Goal: Find specific page/section: Find specific page/section

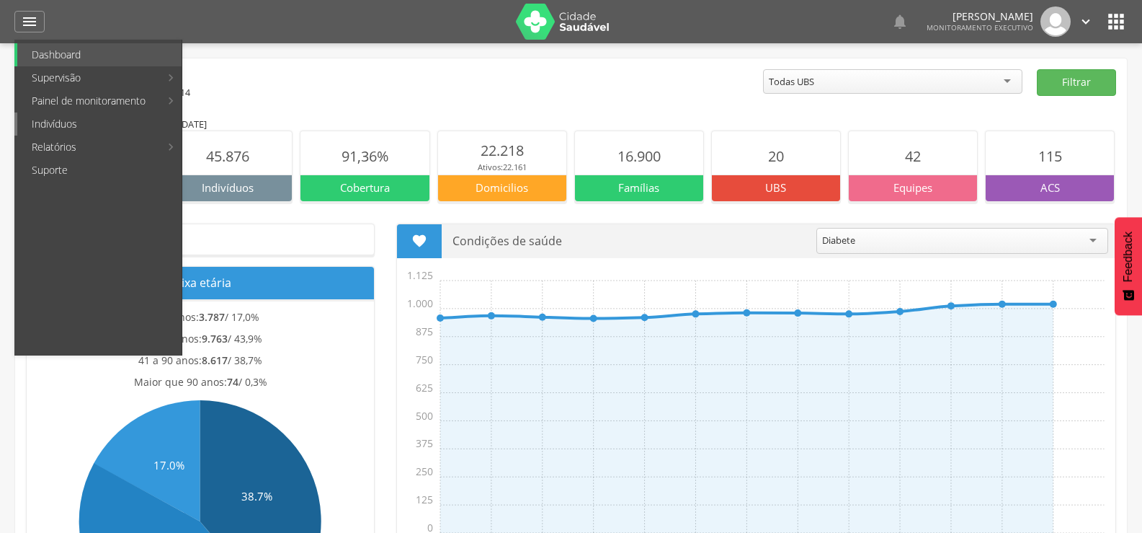
click at [42, 124] on link "Indivíduos" at bounding box center [99, 123] width 164 height 23
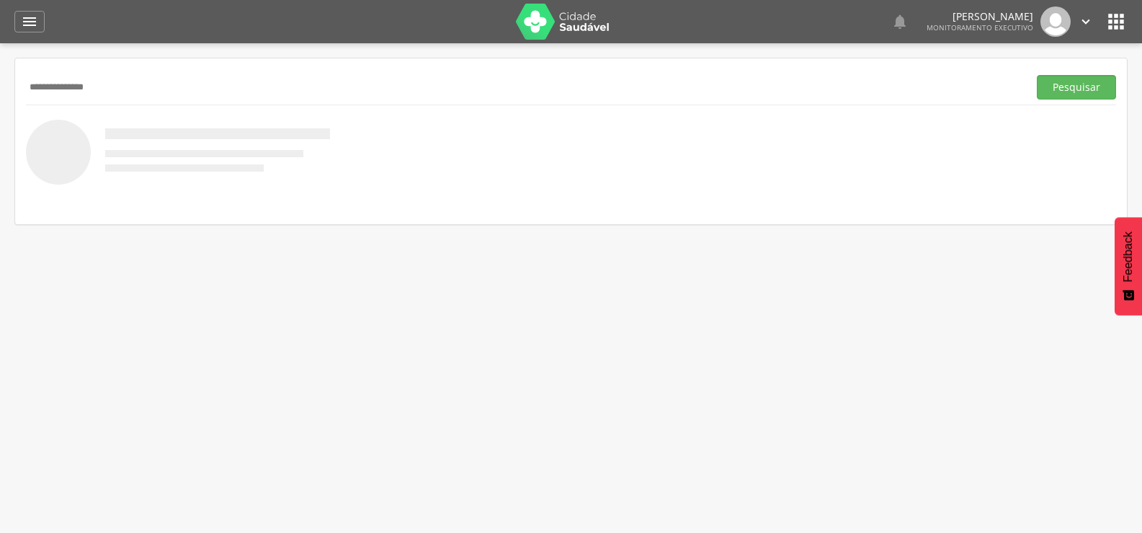
type input "**********"
click at [1037, 75] on button "Pesquisar" at bounding box center [1076, 87] width 79 height 25
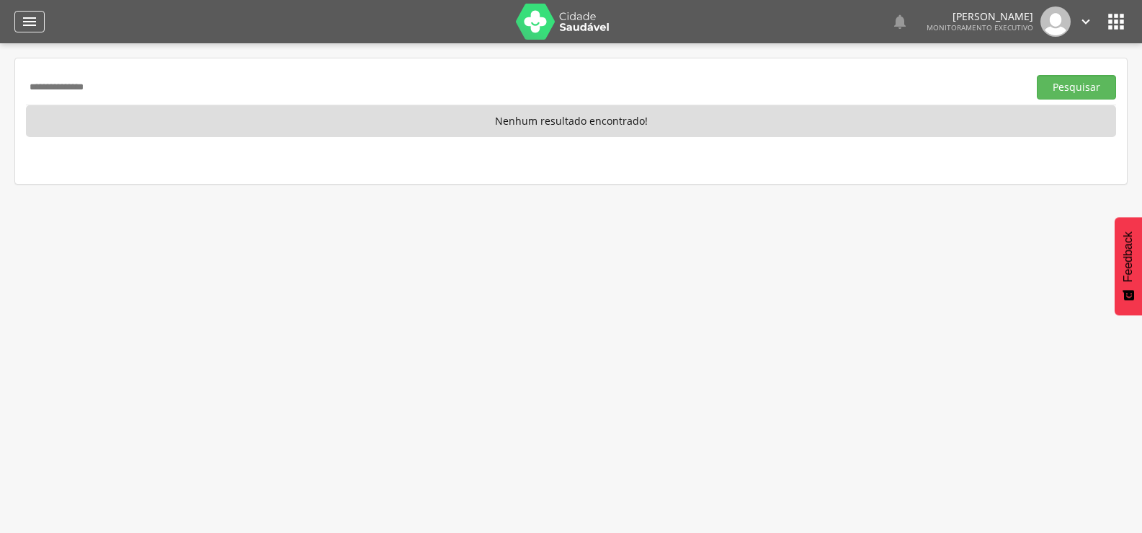
click at [36, 27] on icon "" at bounding box center [29, 21] width 17 height 17
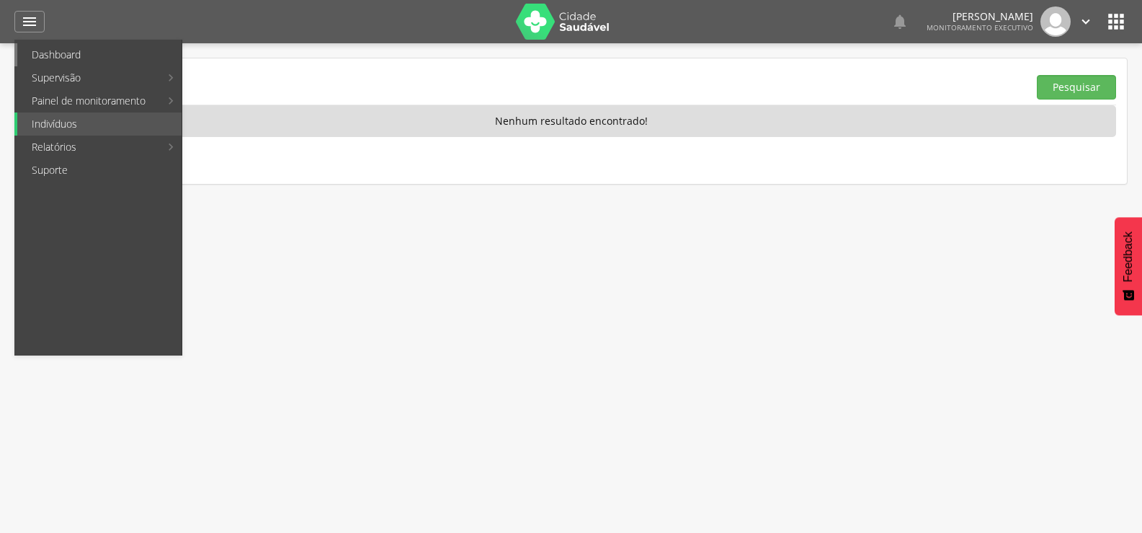
click at [50, 50] on link "Dashboard" at bounding box center [99, 54] width 164 height 23
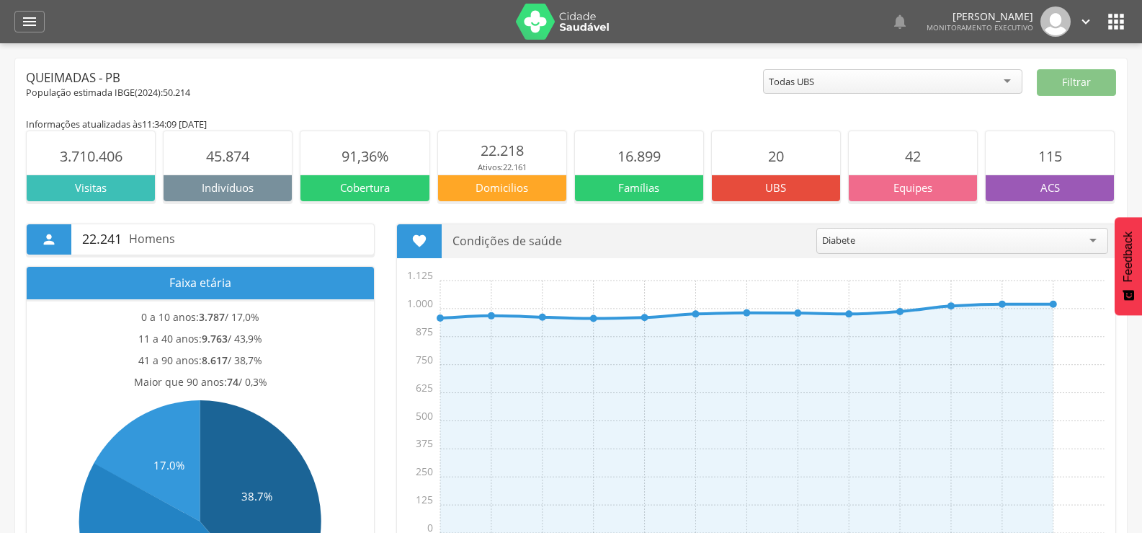
drag, startPoint x: 30, startPoint y: 23, endPoint x: 29, endPoint y: 47, distance: 23.8
click at [30, 24] on icon "" at bounding box center [29, 21] width 17 height 17
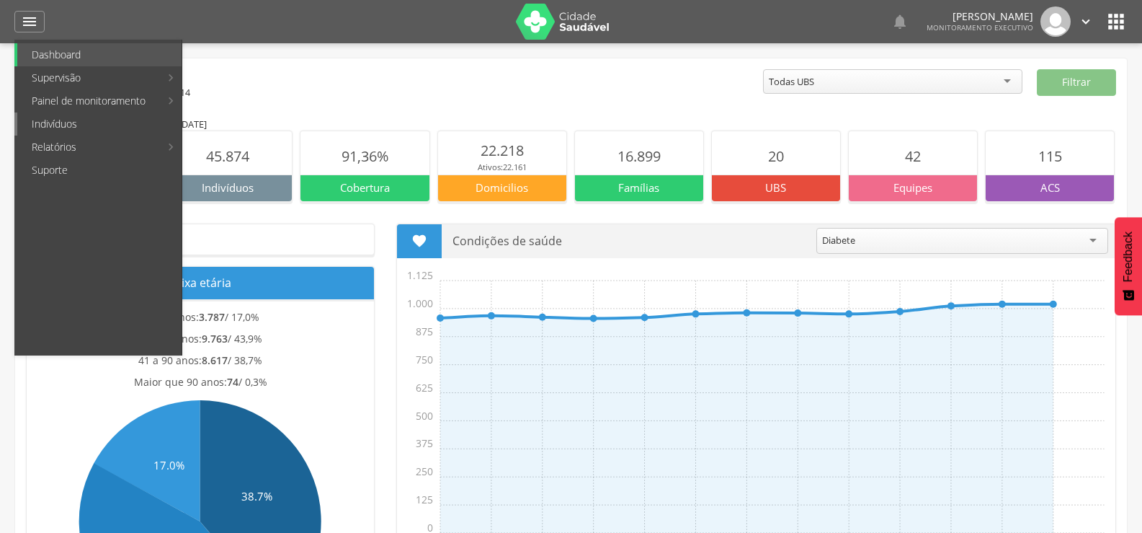
click at [46, 129] on link "Indivíduos" at bounding box center [99, 123] width 164 height 23
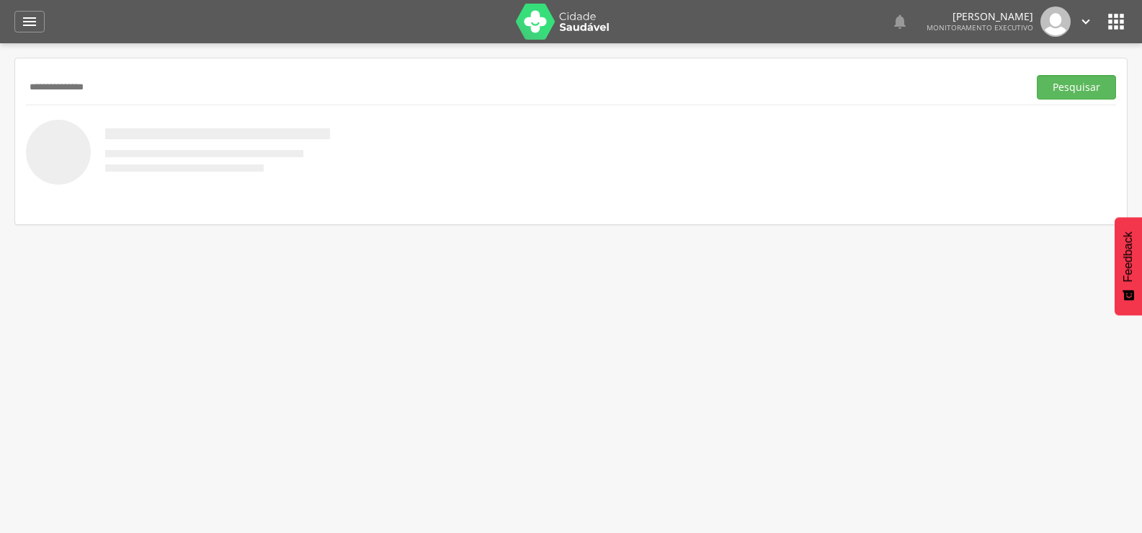
type input "**********"
click at [1037, 75] on button "Pesquisar" at bounding box center [1076, 87] width 79 height 25
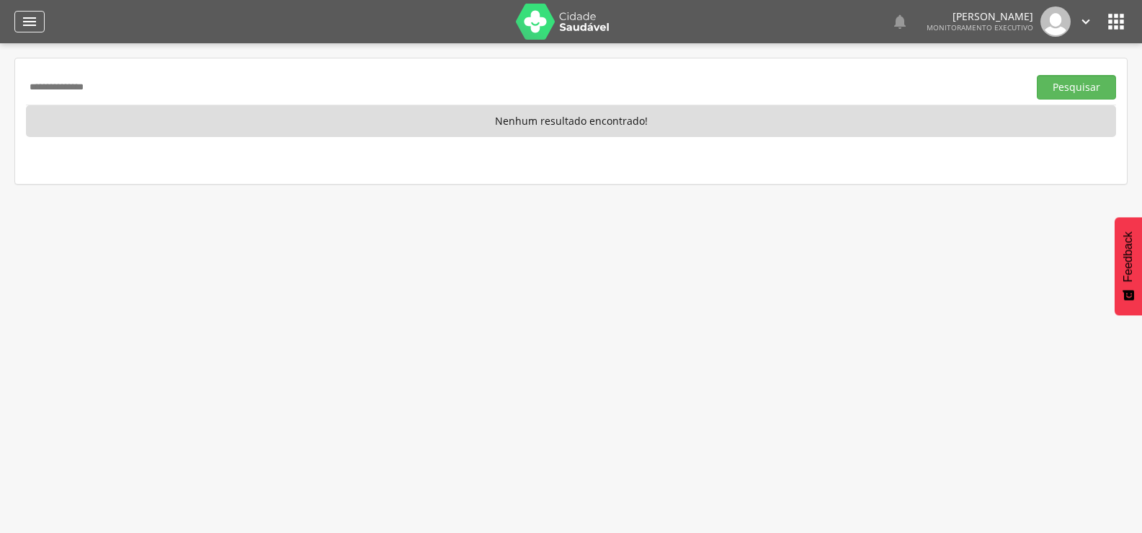
click at [34, 29] on icon "" at bounding box center [29, 21] width 17 height 17
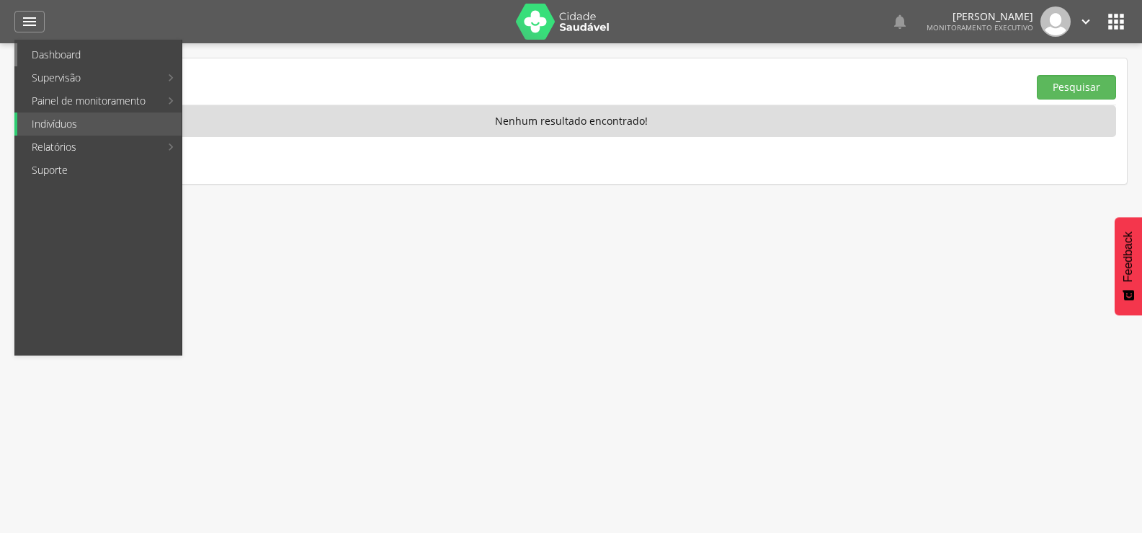
click at [40, 46] on link "Dashboard" at bounding box center [99, 54] width 164 height 23
